Goal: Task Accomplishment & Management: Manage account settings

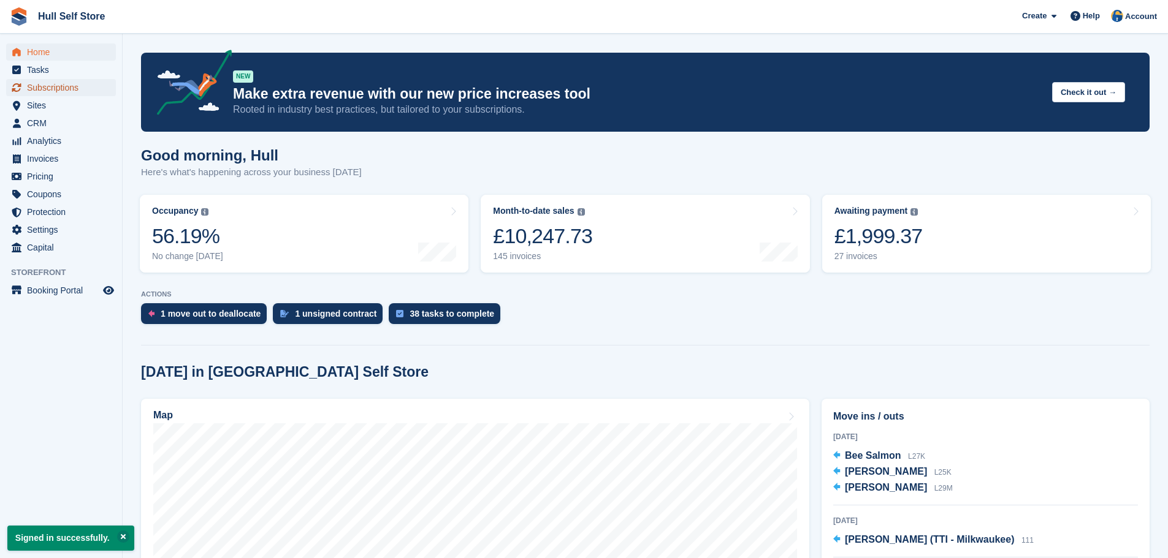
click at [52, 91] on span "Subscriptions" at bounding box center [64, 87] width 74 height 17
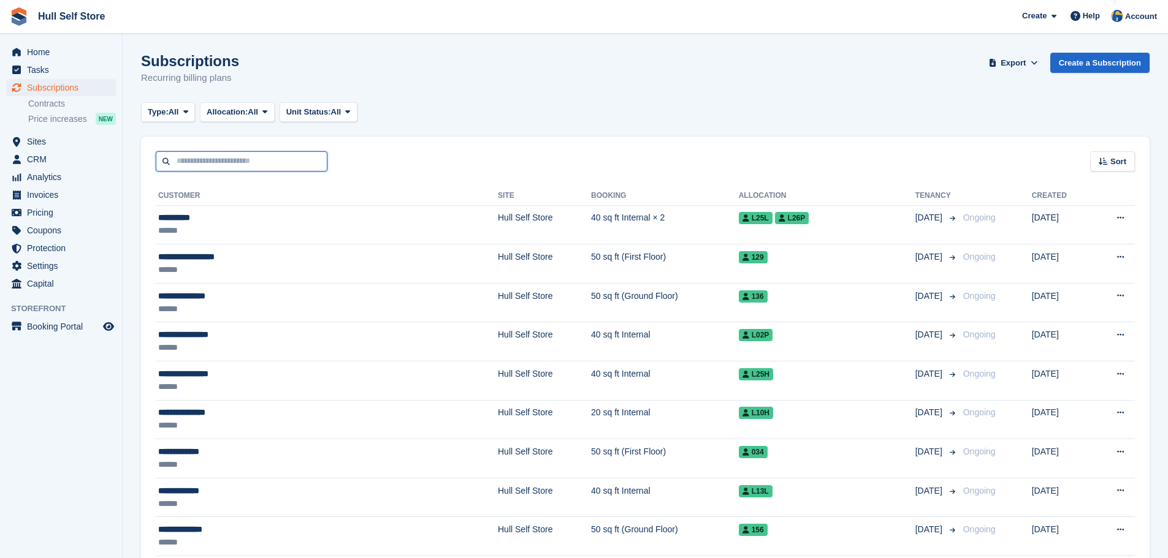
click at [278, 161] on input "text" at bounding box center [242, 161] width 172 height 20
type input "*******"
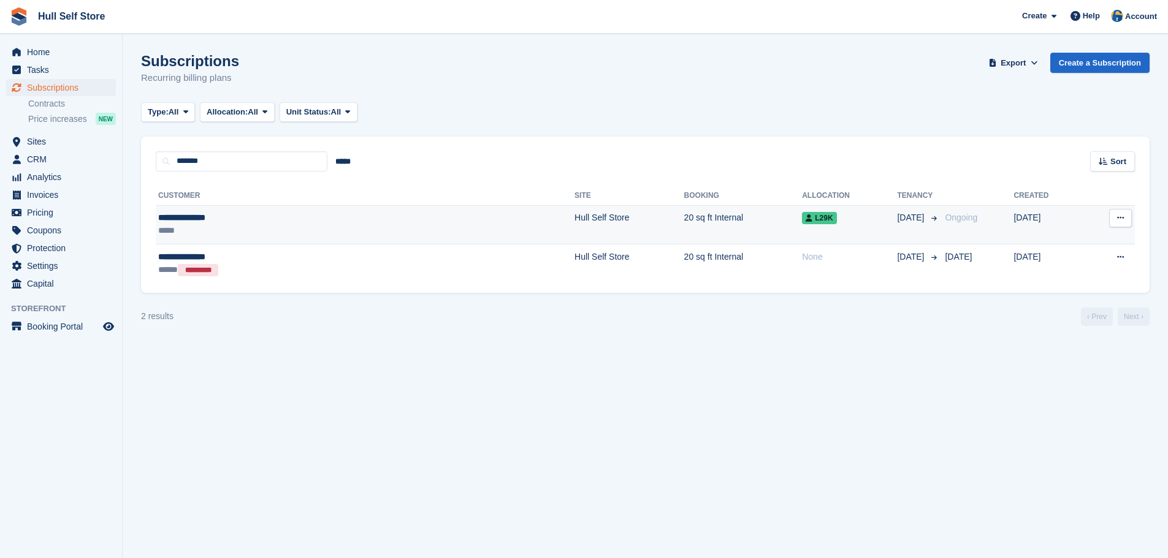
click at [297, 218] on div "**********" at bounding box center [261, 217] width 207 height 13
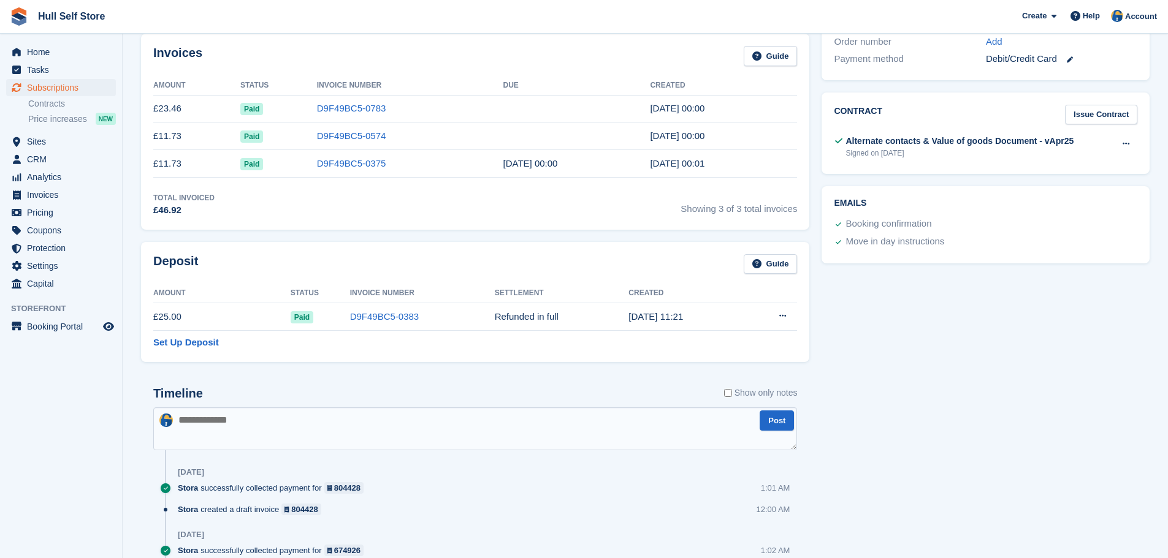
scroll to position [429, 0]
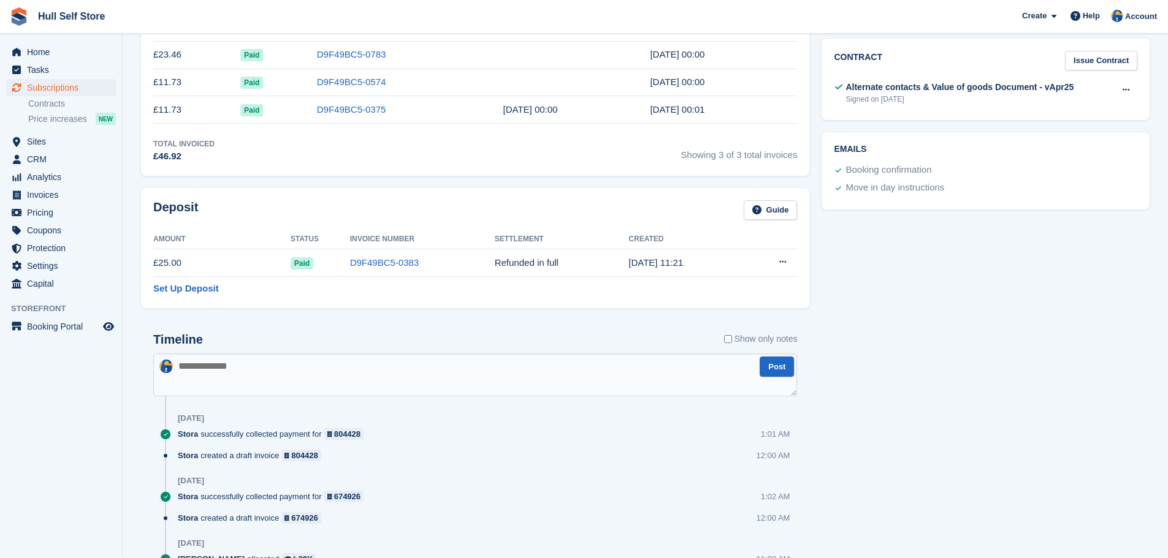
click at [419, 377] on textarea at bounding box center [475, 375] width 644 height 43
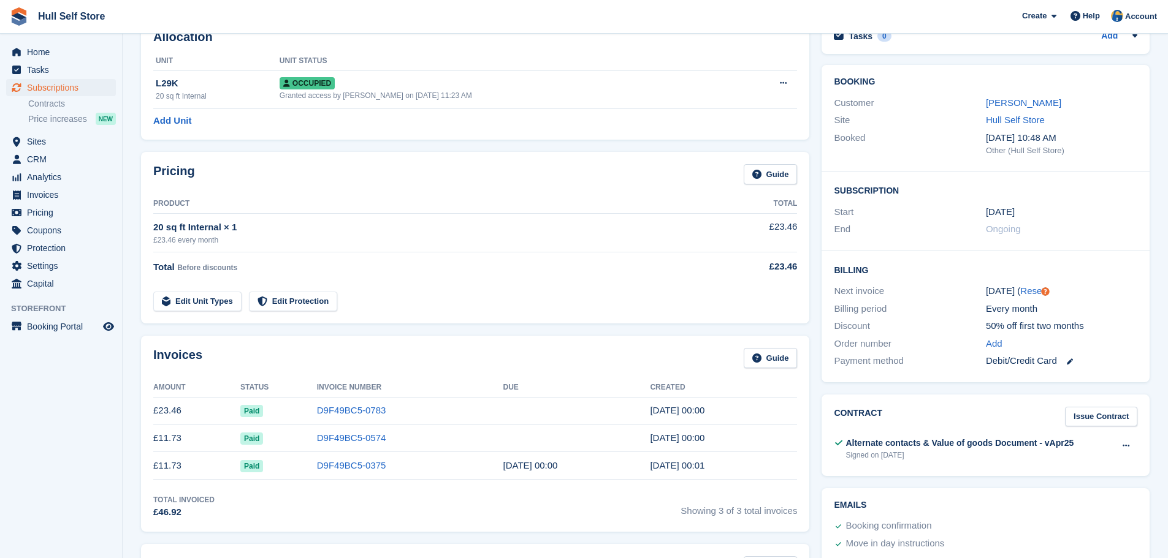
scroll to position [0, 0]
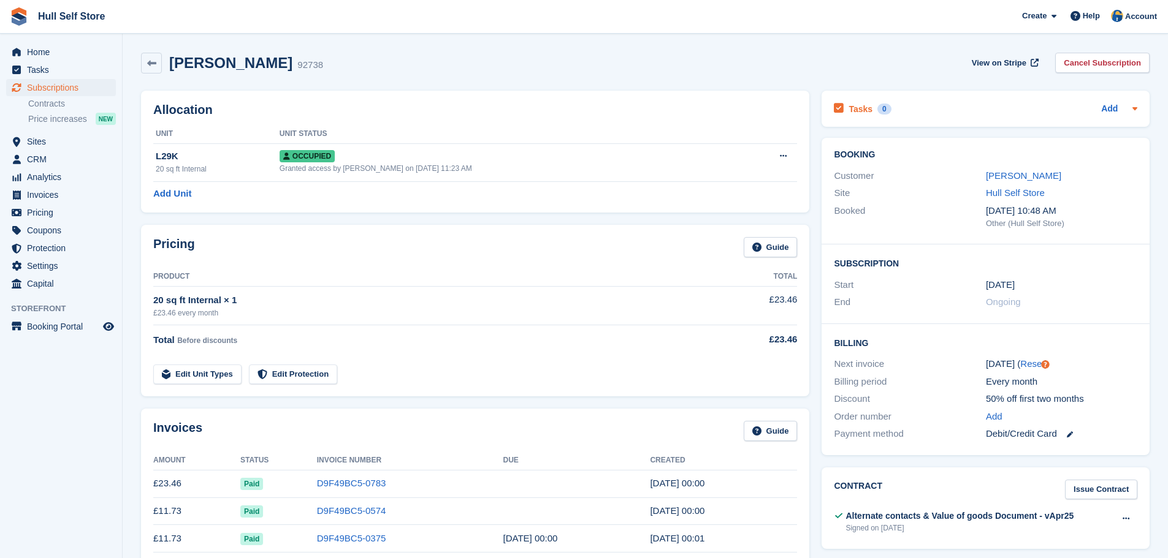
click at [966, 108] on div "Tasks 0 Add" at bounding box center [985, 109] width 303 height 17
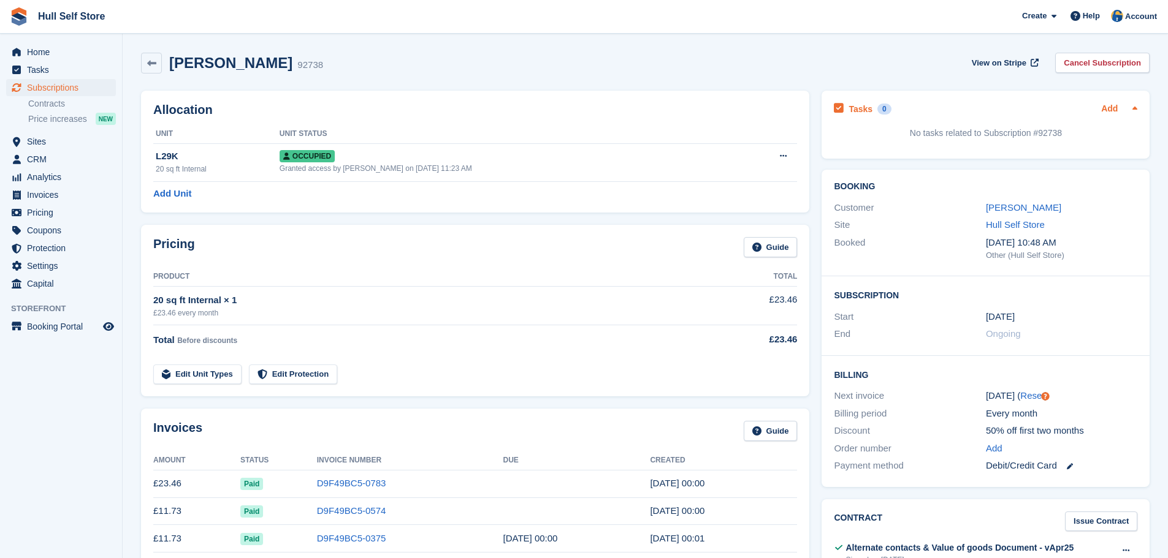
click at [1114, 111] on link "Add" at bounding box center [1109, 109] width 17 height 14
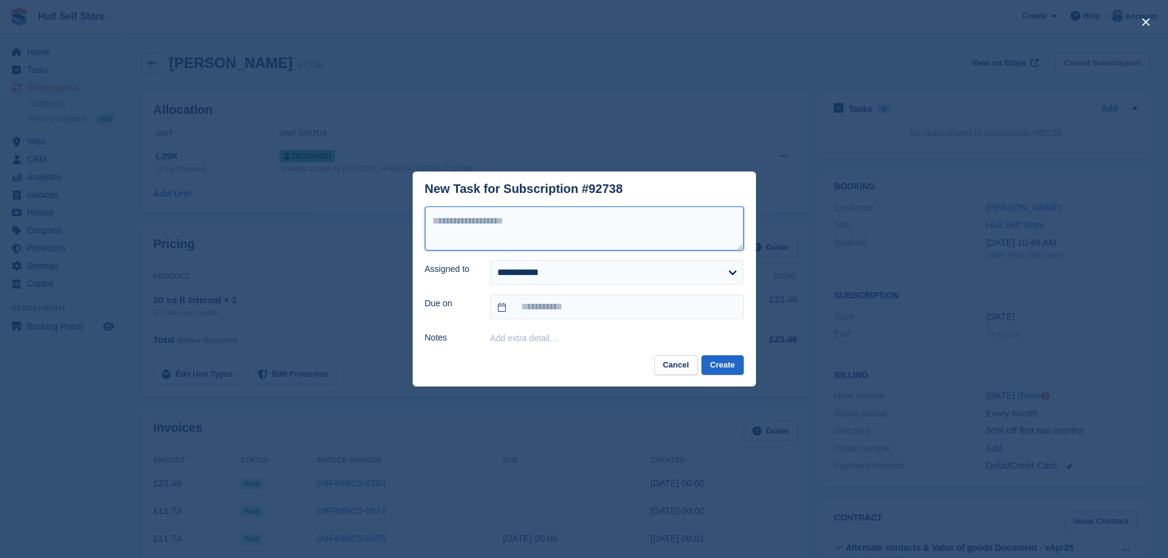
click at [517, 224] on textarea at bounding box center [584, 229] width 319 height 44
type textarea "*"
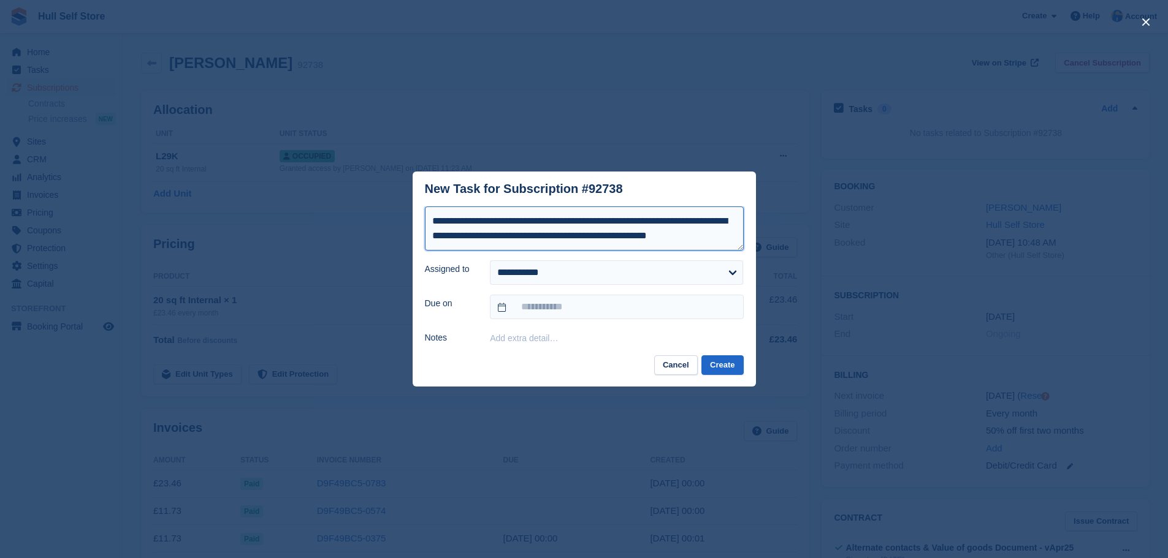
scroll to position [21, 0]
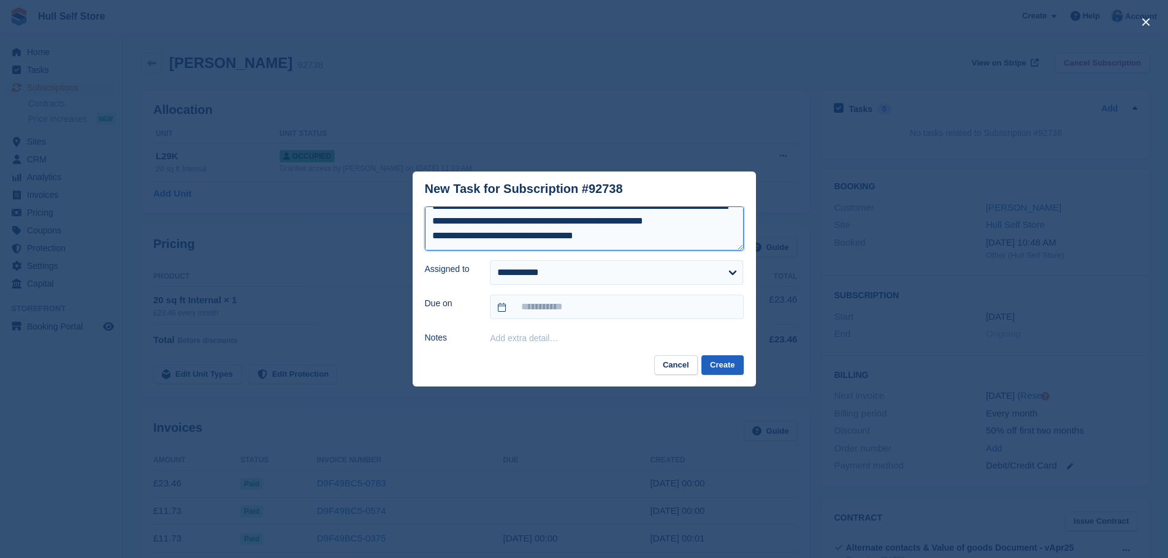
type textarea "**********"
click at [722, 362] on button "Create" at bounding box center [722, 365] width 42 height 20
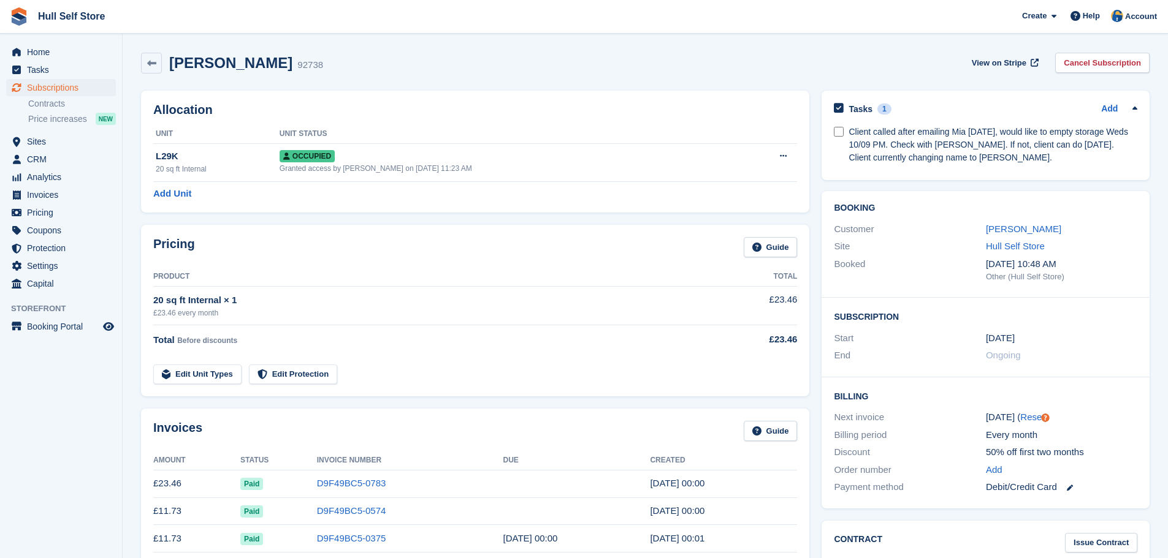
click at [288, 216] on div "Allocation Unit Unit Status L29K 20 sq ft Internal Occupied Granted access by A…" at bounding box center [475, 152] width 680 height 134
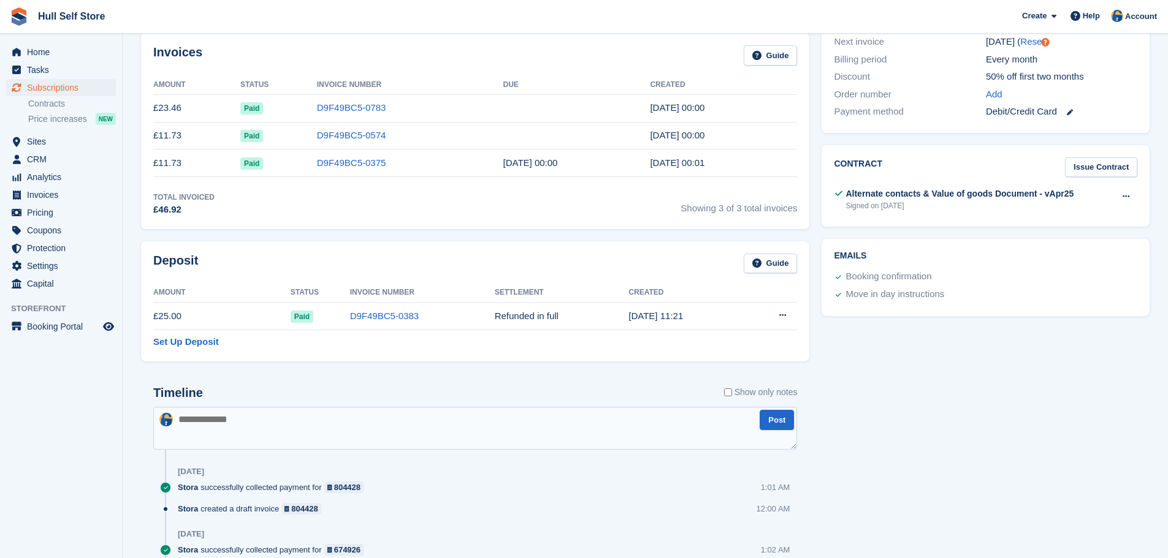
scroll to position [368, 0]
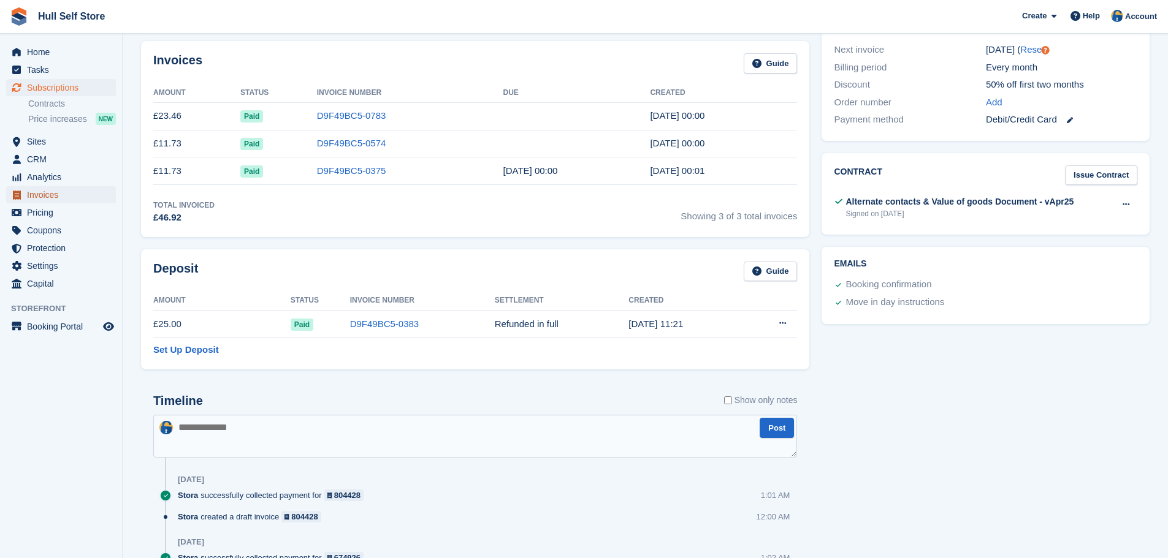
click at [48, 192] on span "Invoices" at bounding box center [64, 194] width 74 height 17
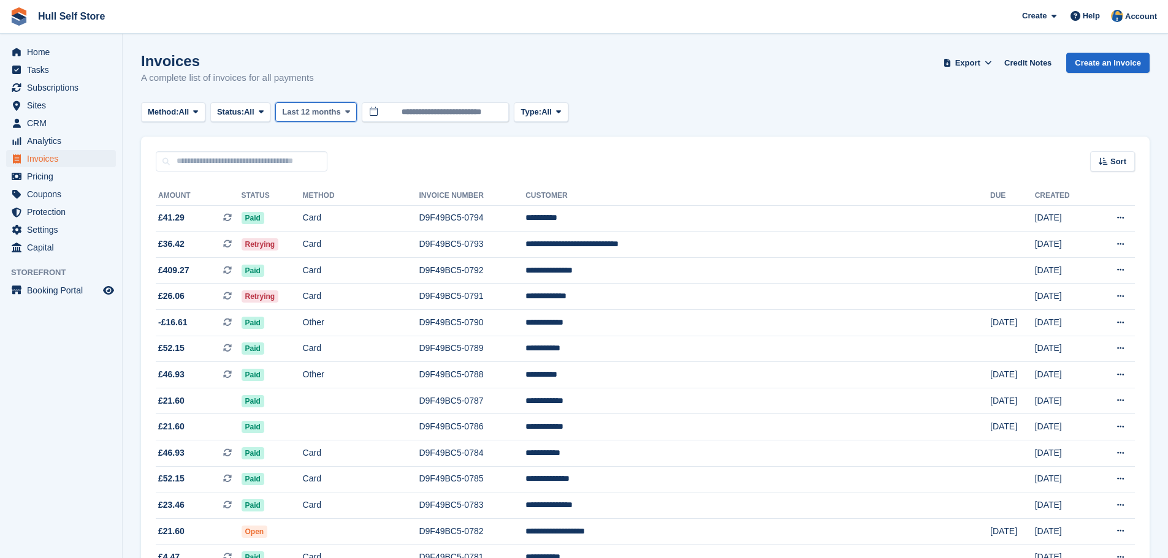
click at [335, 109] on span "Last 12 months" at bounding box center [311, 112] width 58 height 12
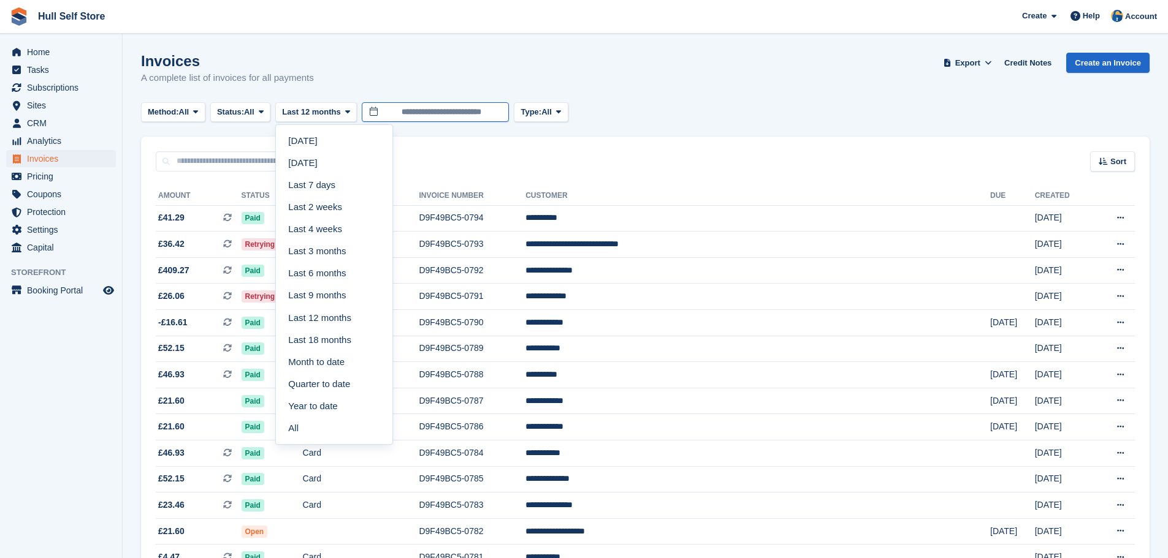
click at [405, 112] on input "**********" at bounding box center [435, 112] width 147 height 20
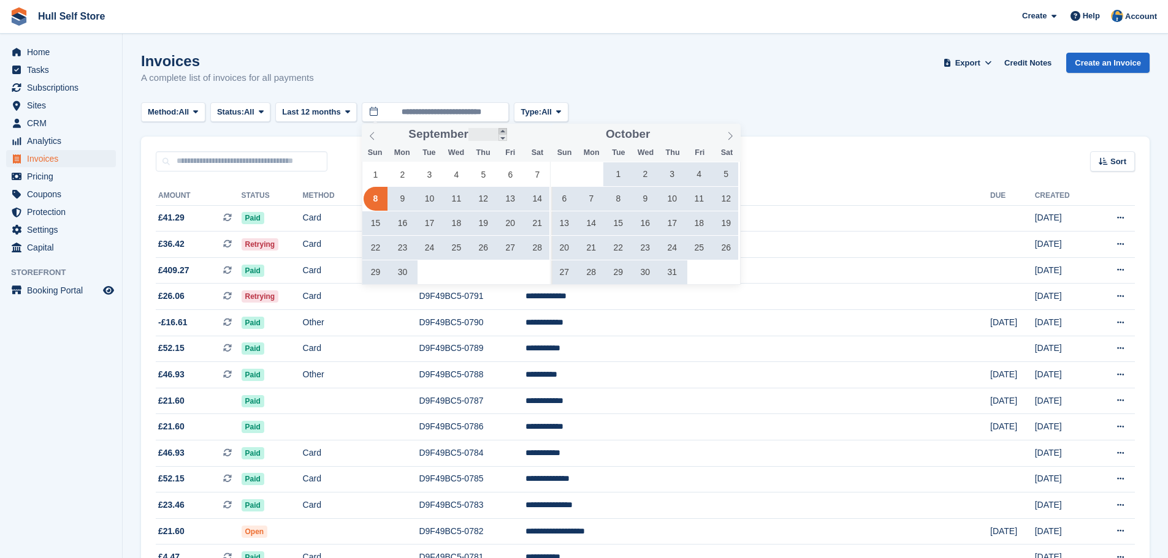
click at [501, 131] on span at bounding box center [502, 131] width 9 height 7
type input "****"
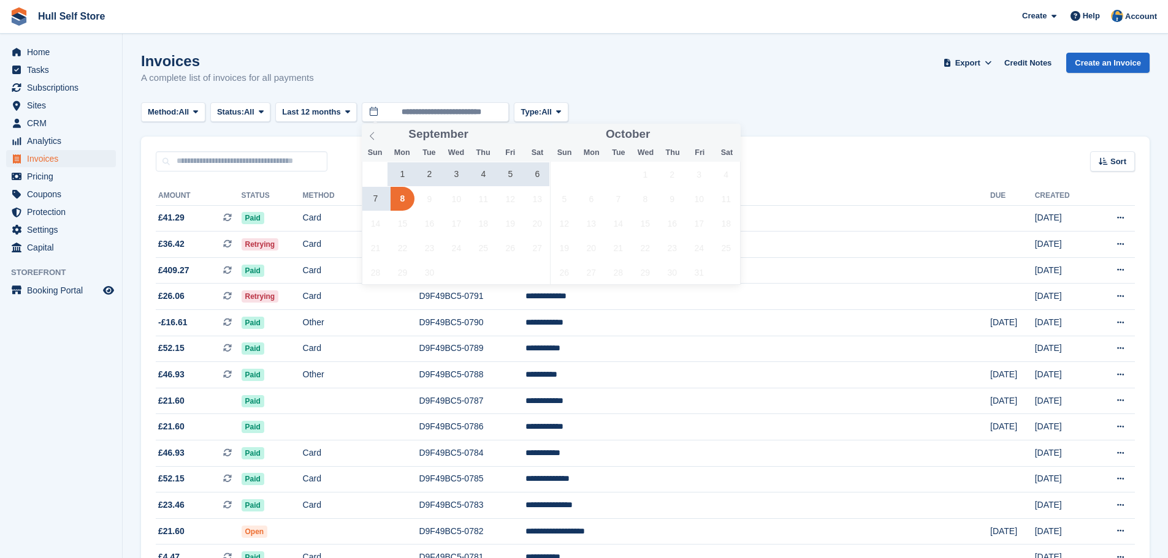
click at [512, 176] on span "5" at bounding box center [510, 174] width 24 height 24
click at [381, 199] on span "7" at bounding box center [375, 199] width 24 height 24
type input "**********"
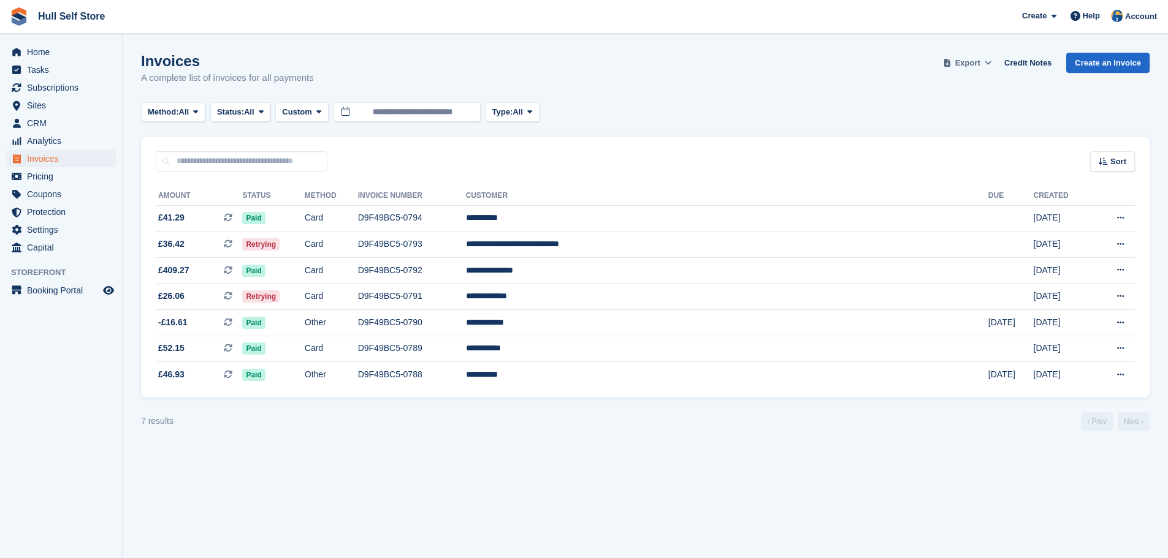
click at [972, 61] on span "Export" at bounding box center [967, 63] width 25 height 12
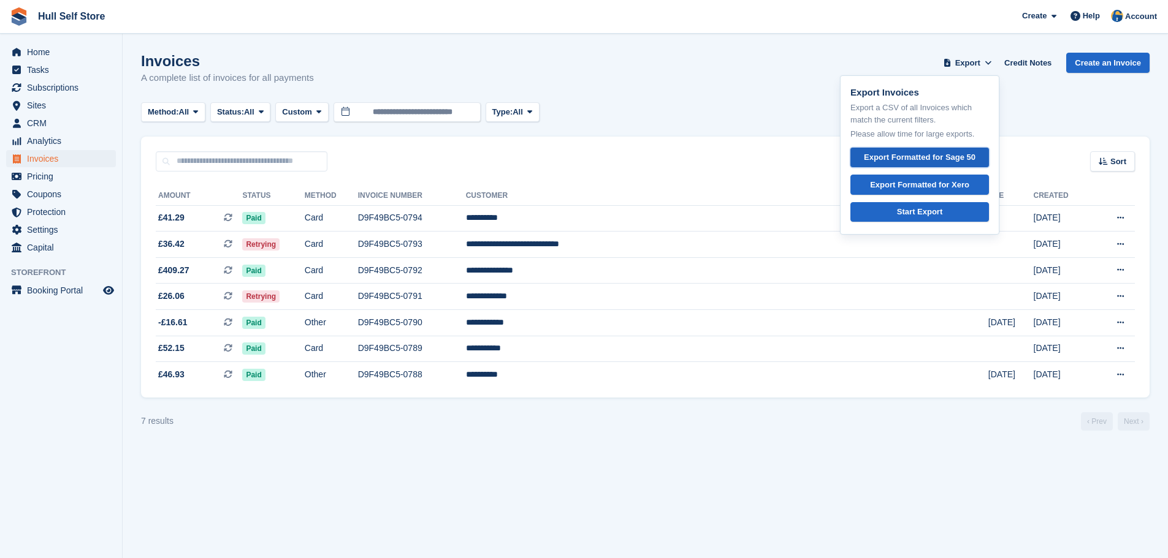
click at [912, 154] on div "Export Formatted for Sage 50" at bounding box center [920, 157] width 112 height 12
click at [1024, 61] on link "Credit Notes" at bounding box center [1027, 63] width 57 height 20
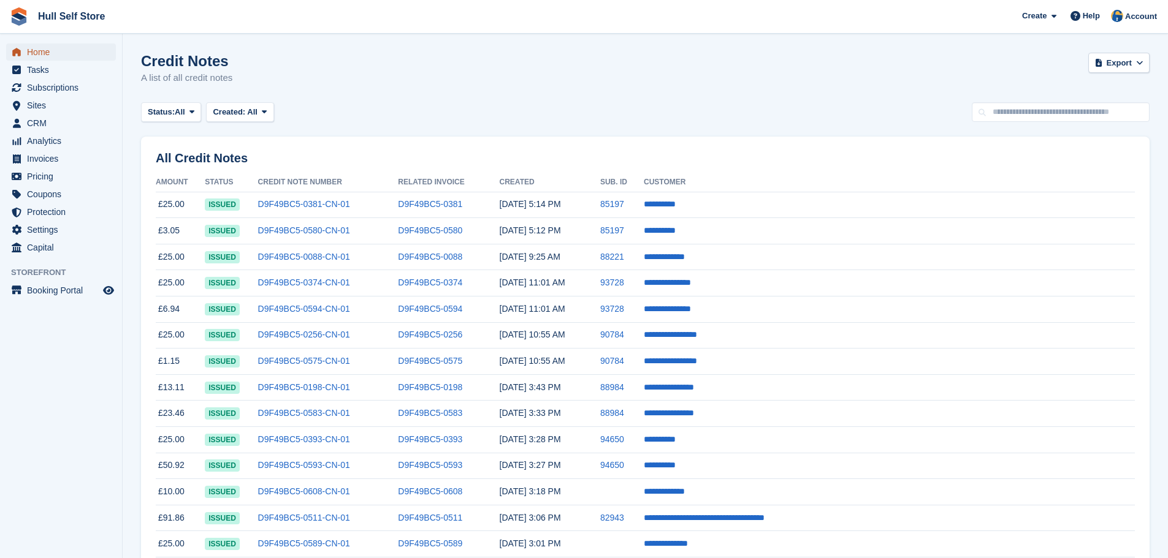
click at [35, 50] on span "Home" at bounding box center [64, 52] width 74 height 17
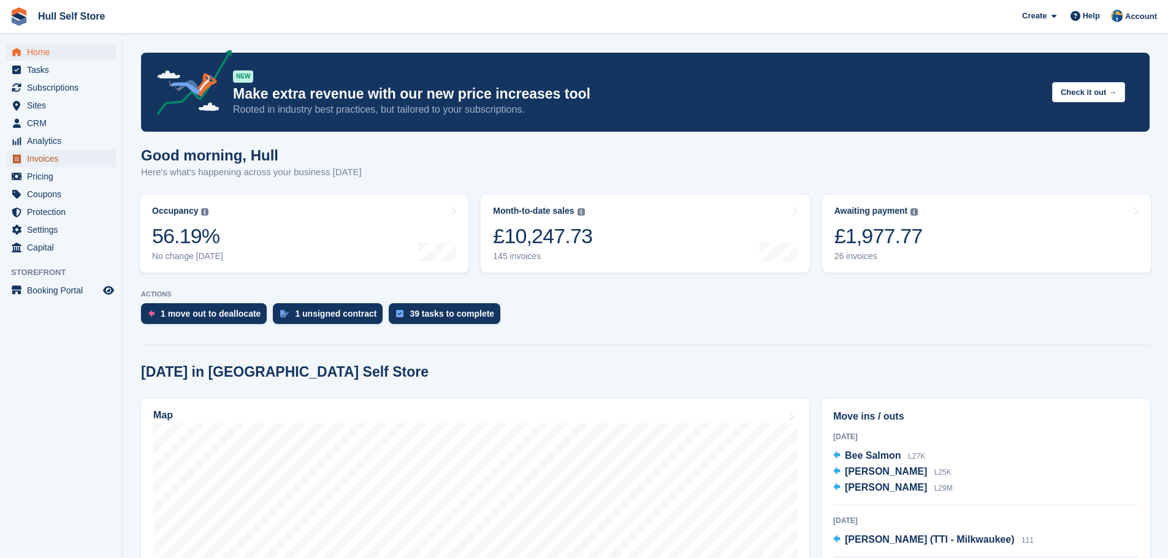
click at [57, 159] on span "Invoices" at bounding box center [64, 158] width 74 height 17
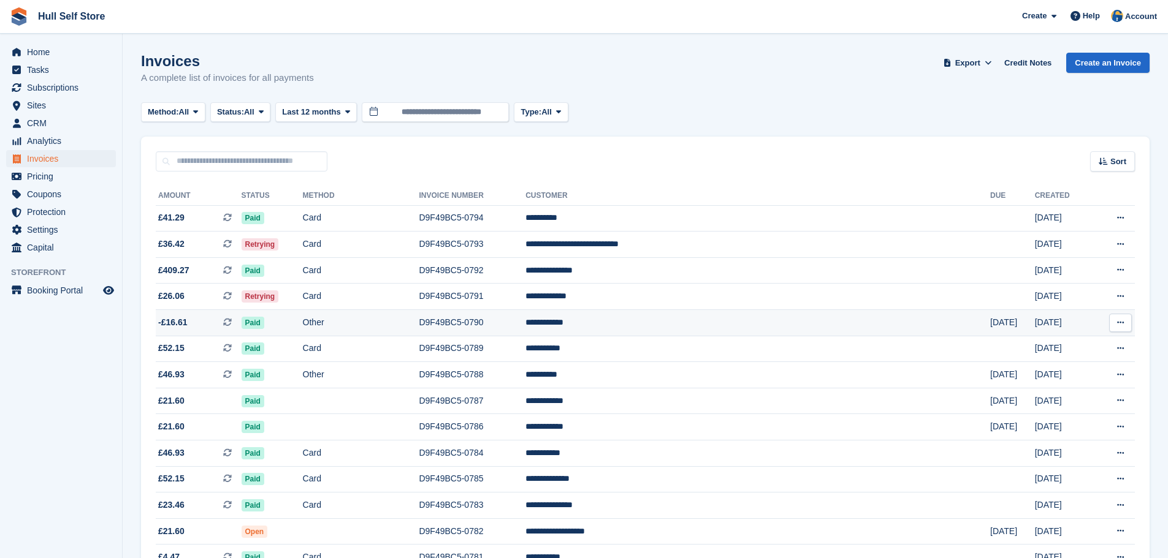
click at [525, 324] on td "D9F49BC5-0790" at bounding box center [472, 323] width 107 height 26
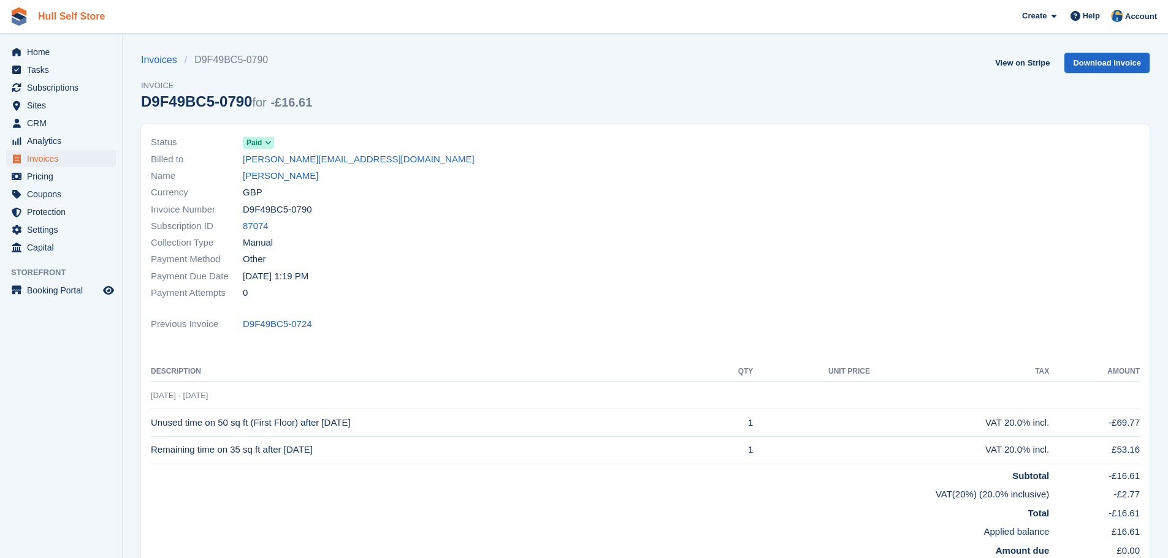
click at [88, 10] on link "Hull Self Store" at bounding box center [71, 16] width 77 height 20
